Goal: Task Accomplishment & Management: Manage account settings

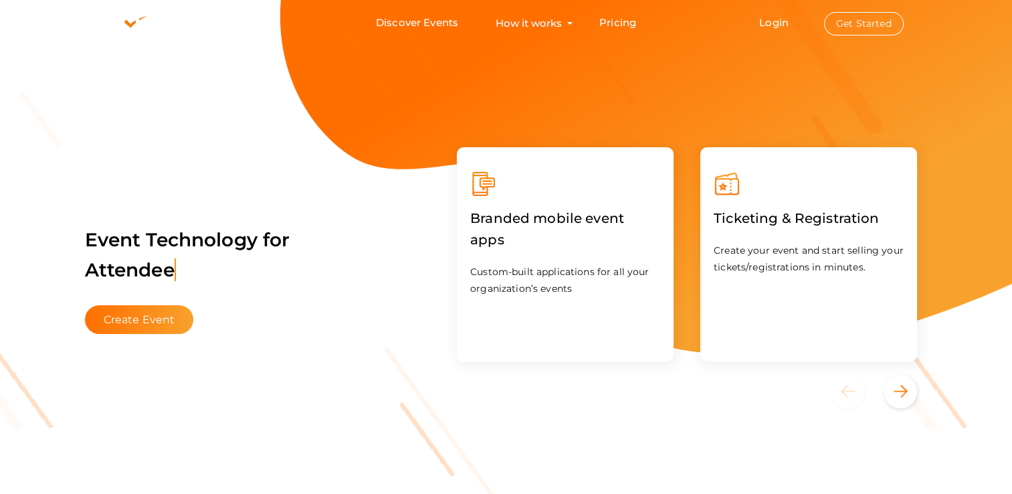
click at [770, 29] on li "Login Get Started Branded mobile event apps YepDesk Meet Powerful Registration …" at bounding box center [830, 23] width 197 height 45
click at [778, 17] on link "Login" at bounding box center [773, 22] width 29 height 13
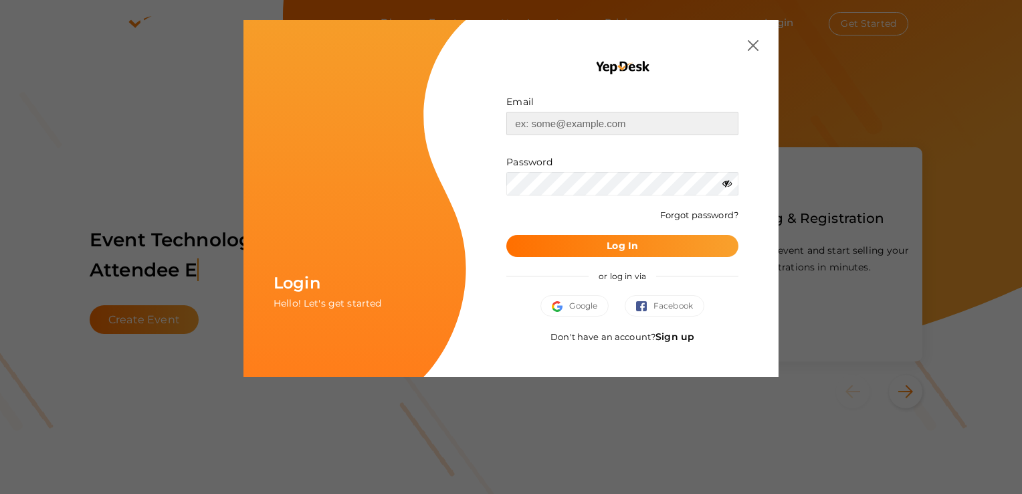
type input "[EMAIL_ADDRESS][DOMAIN_NAME]"
click at [637, 247] on b "Log In" at bounding box center [622, 245] width 31 height 12
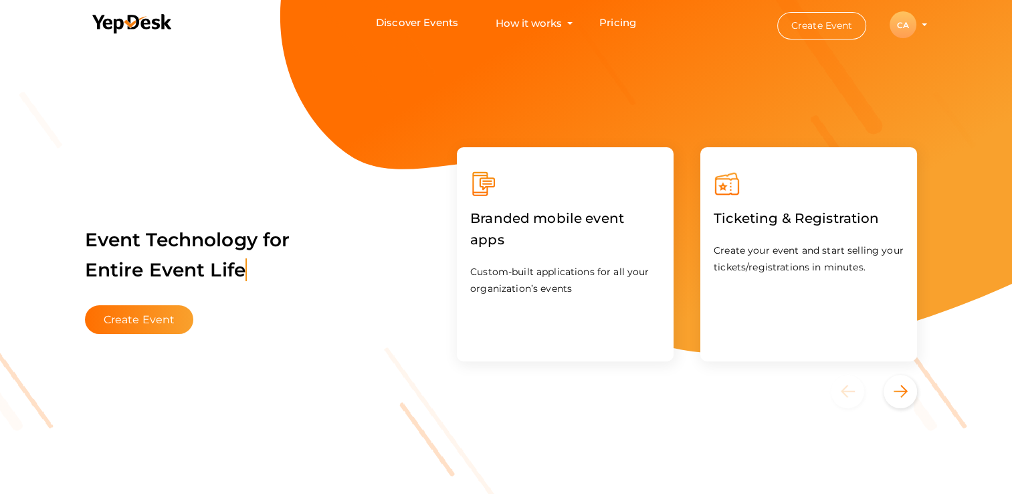
click at [906, 27] on div "CA" at bounding box center [903, 24] width 27 height 27
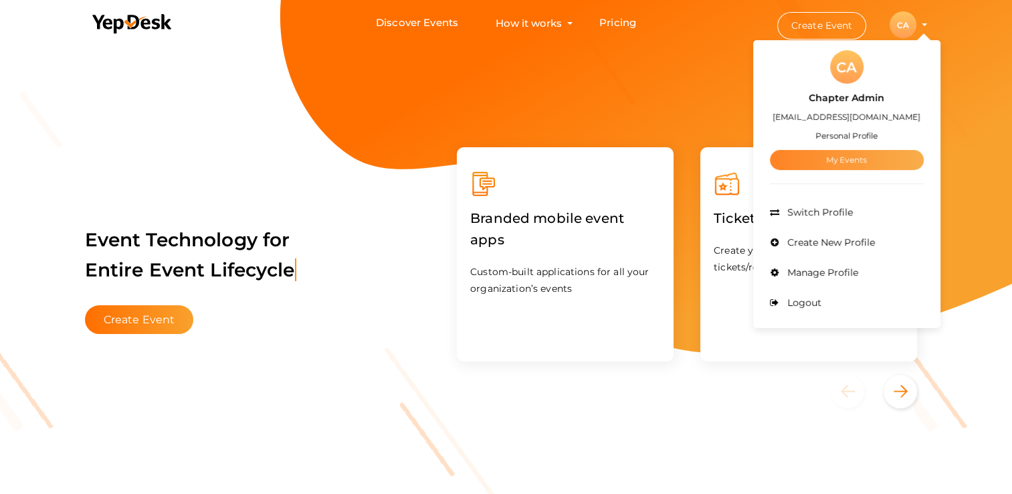
click at [835, 152] on link "My Events" at bounding box center [847, 160] width 154 height 20
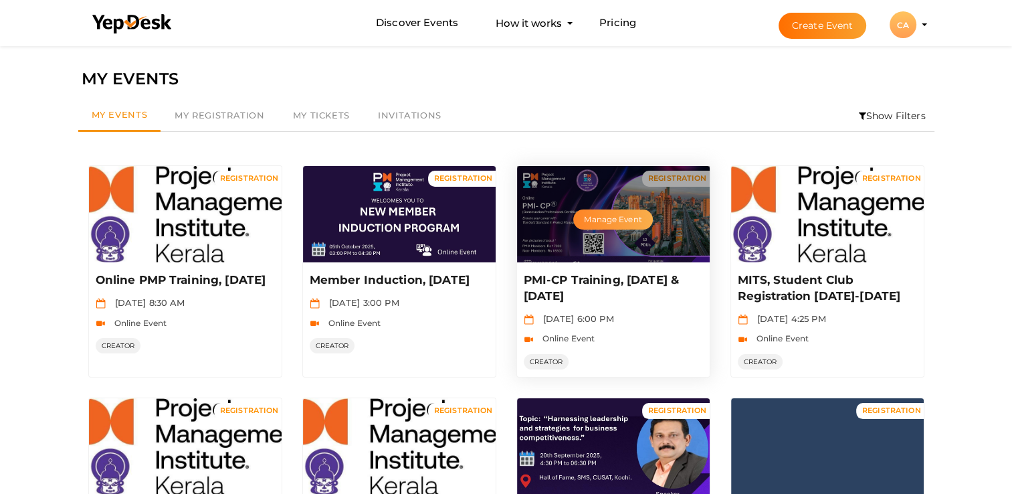
click at [625, 218] on button "Manage Event" at bounding box center [612, 219] width 79 height 20
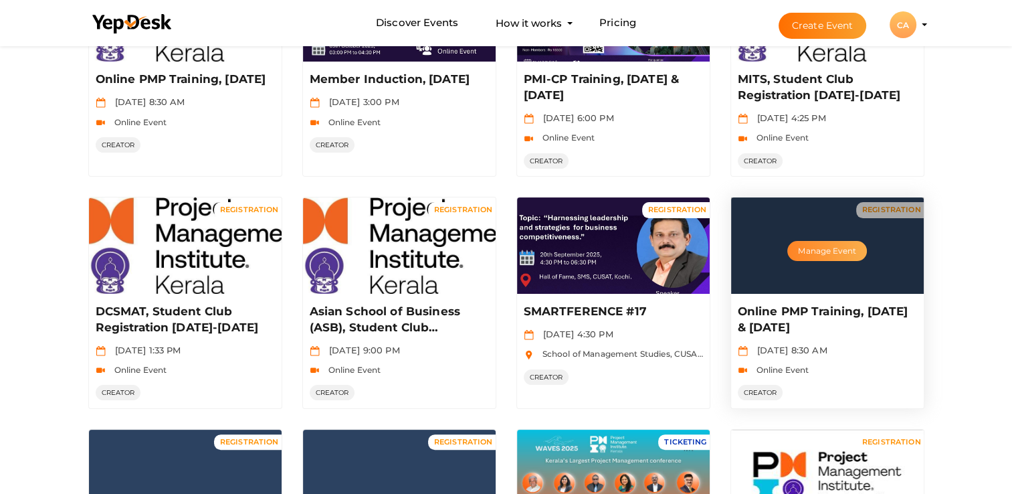
click at [813, 251] on button "Manage Event" at bounding box center [826, 251] width 79 height 20
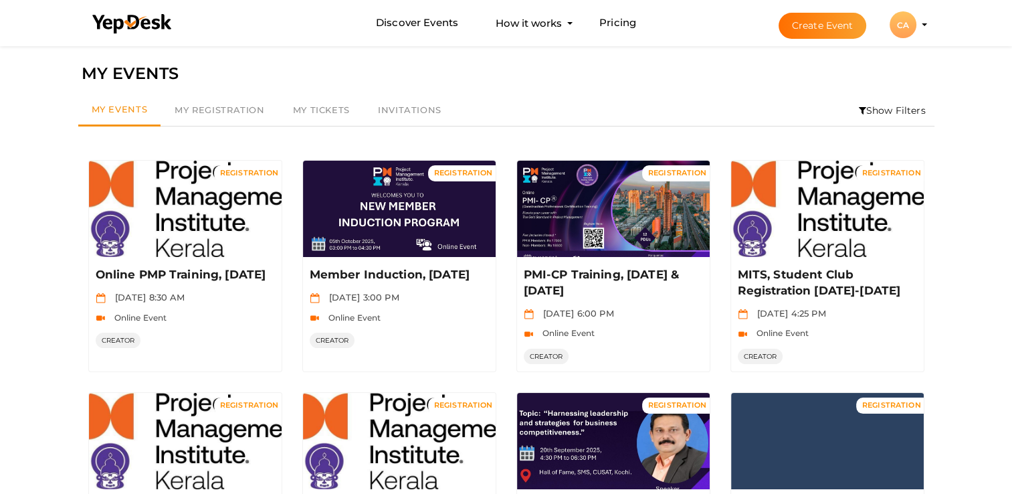
scroll to position [0, 0]
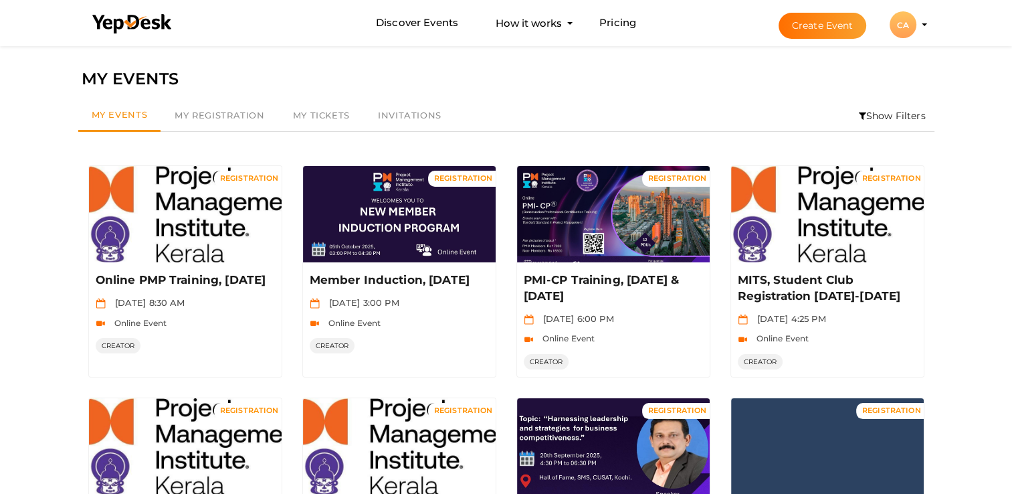
click at [877, 112] on li "Show Filters" at bounding box center [892, 115] width 84 height 31
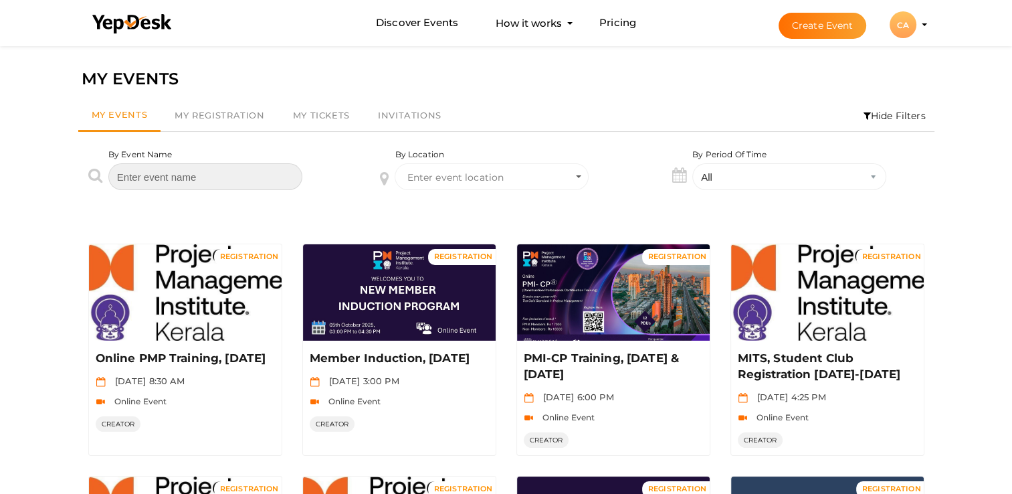
click at [234, 183] on input "text" at bounding box center [205, 176] width 194 height 27
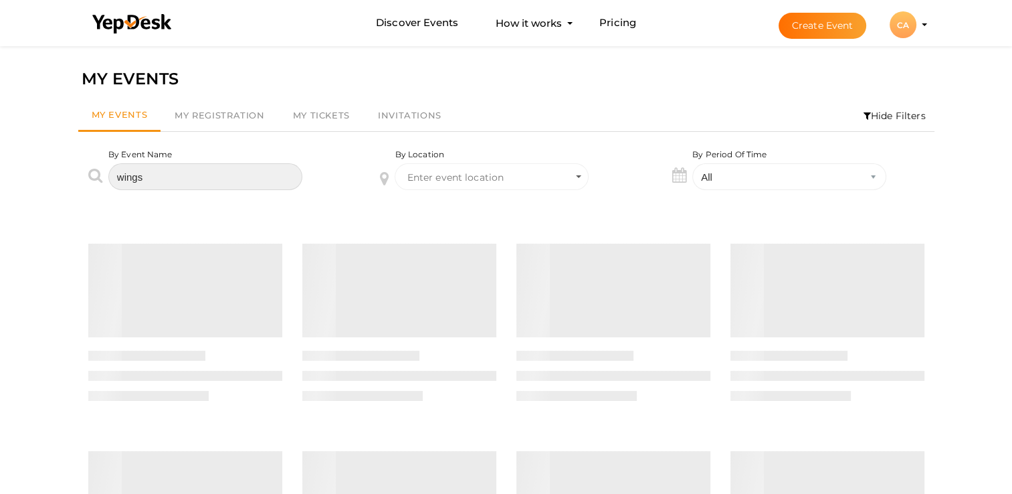
type input "wings"
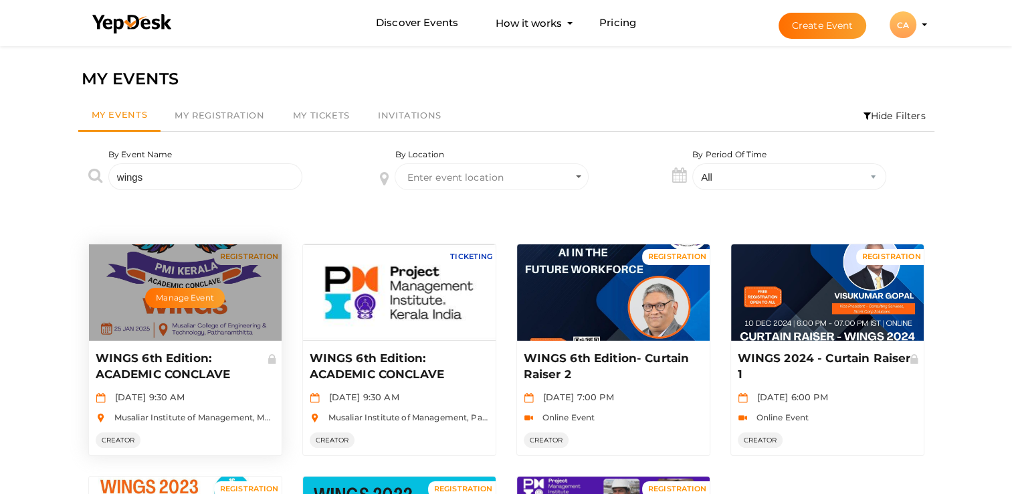
click at [227, 292] on div "Manage Event" at bounding box center [185, 292] width 193 height 96
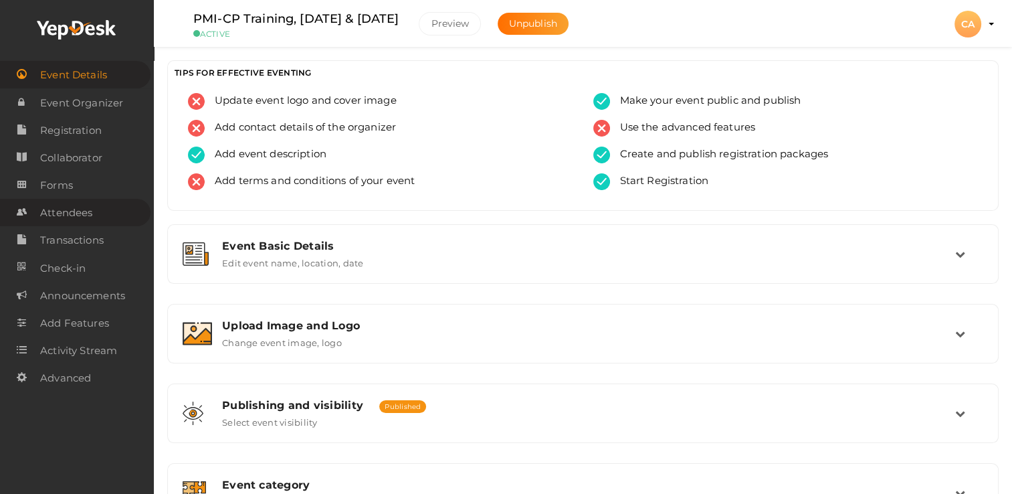
click at [78, 218] on span "Attendees" at bounding box center [66, 212] width 52 height 27
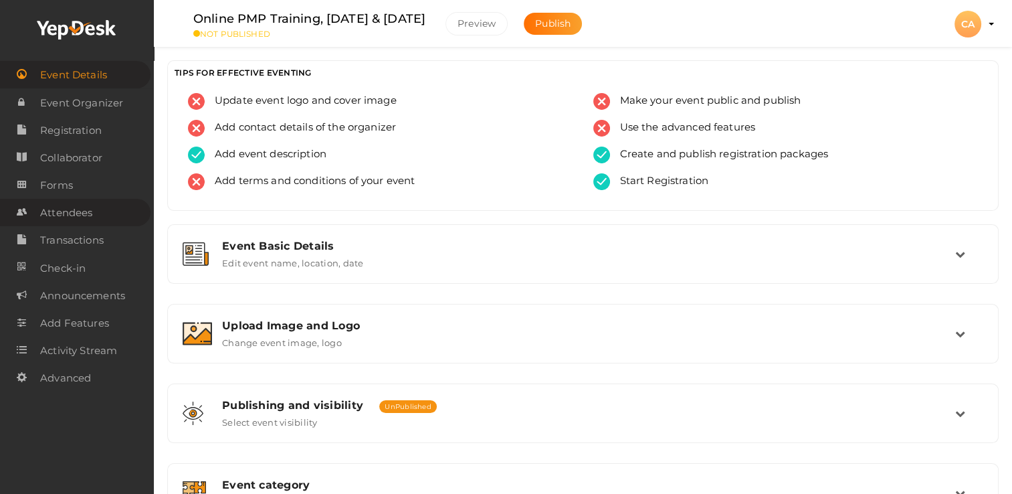
click at [79, 213] on span "Attendees" at bounding box center [66, 212] width 52 height 27
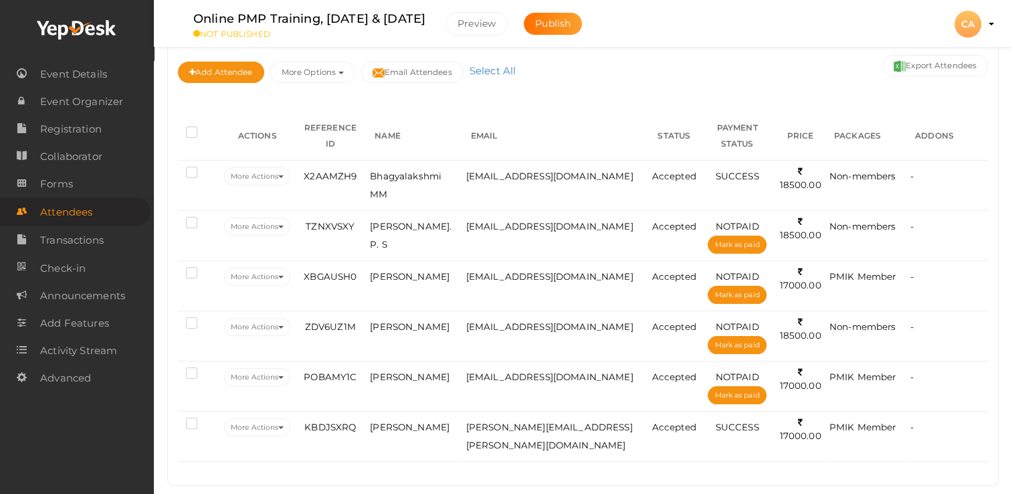
scroll to position [161, 0]
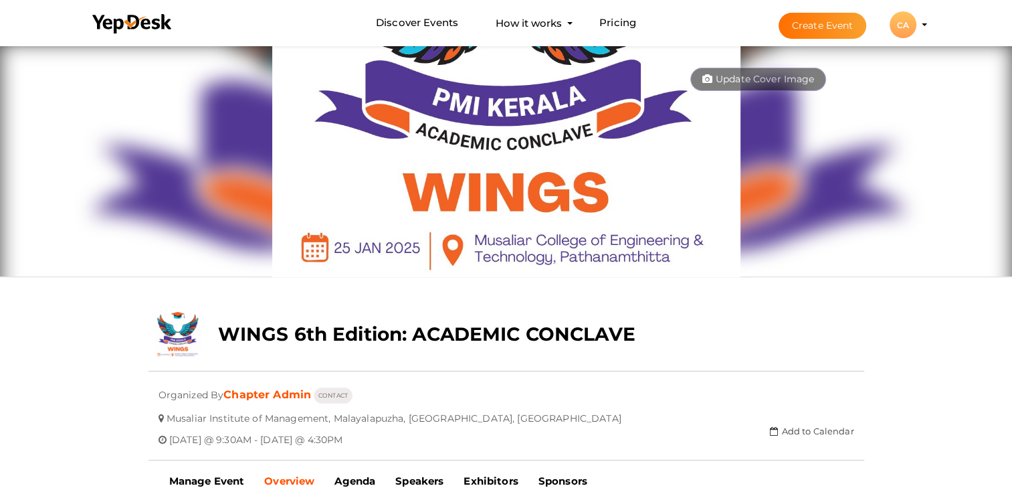
click at [511, 239] on img at bounding box center [506, 160] width 468 height 234
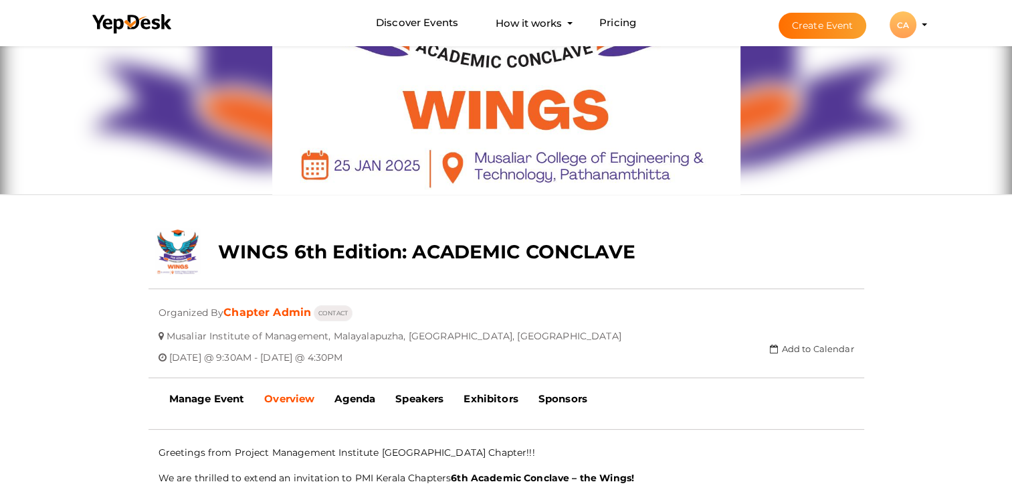
scroll to position [201, 0]
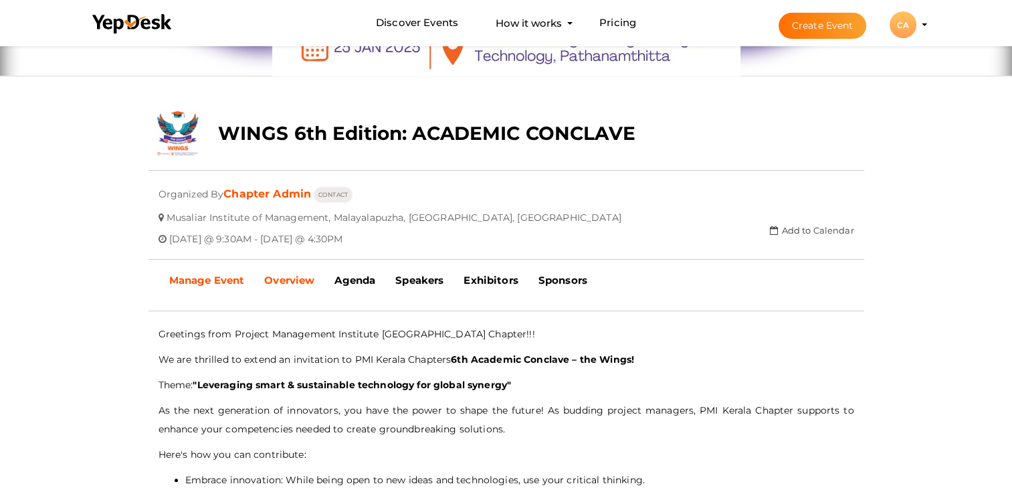
click at [215, 275] on b "Manage Event" at bounding box center [207, 280] width 76 height 13
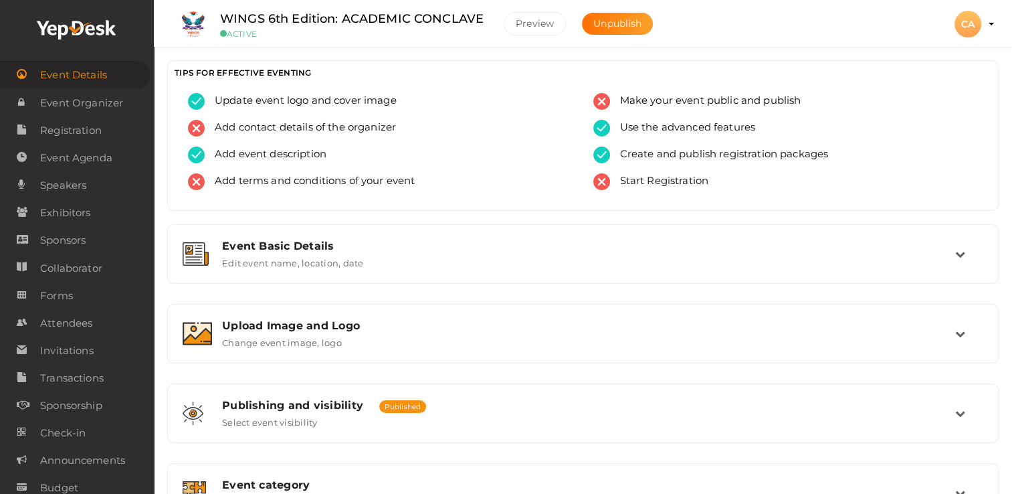
click at [83, 74] on span "Event Details" at bounding box center [73, 75] width 67 height 27
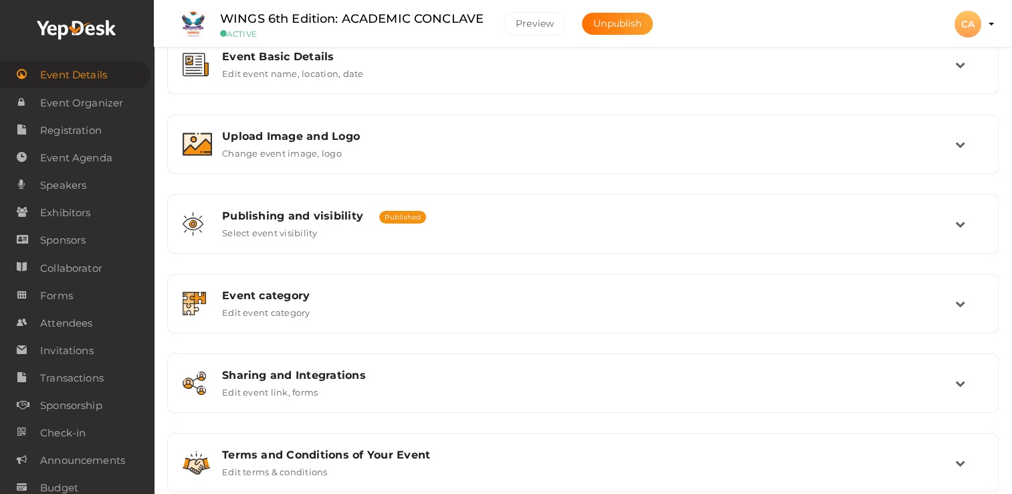
scroll to position [219, 0]
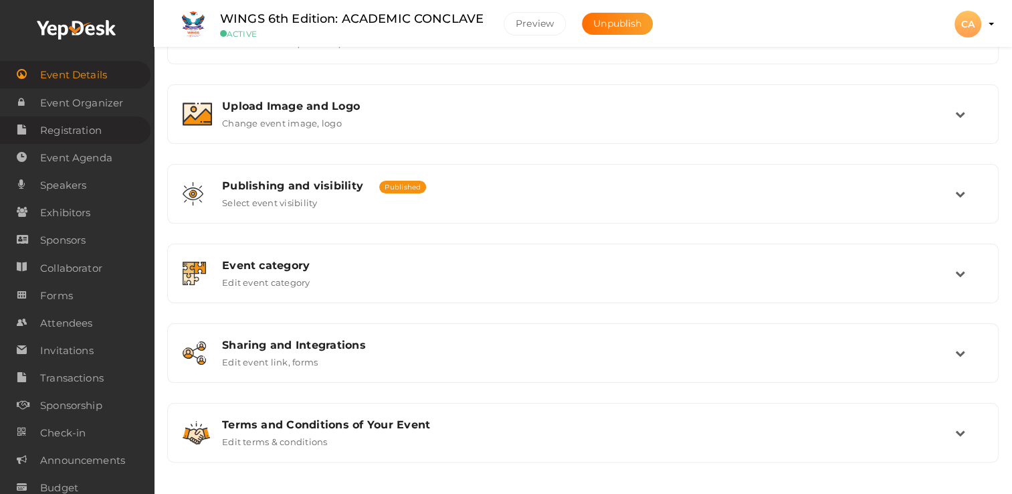
click at [90, 135] on span "Registration" at bounding box center [71, 130] width 62 height 27
